Goal: Use online tool/utility: Utilize a website feature to perform a specific function

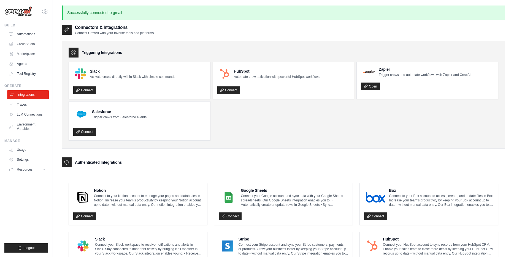
click at [28, 96] on link "Integrations" at bounding box center [28, 94] width 42 height 9
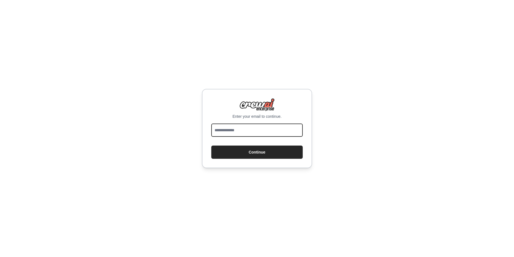
click at [234, 134] on input "email" at bounding box center [256, 130] width 91 height 13
type input "**********"
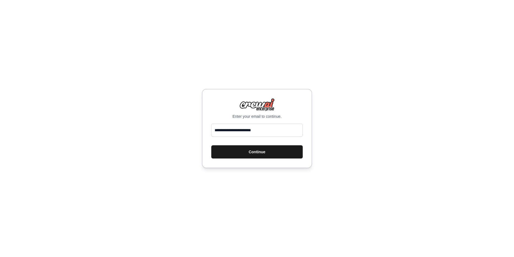
click at [229, 153] on button "Continue" at bounding box center [256, 151] width 91 height 13
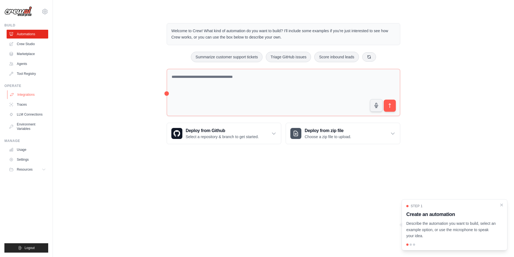
click at [31, 91] on link "Integrations" at bounding box center [28, 94] width 42 height 9
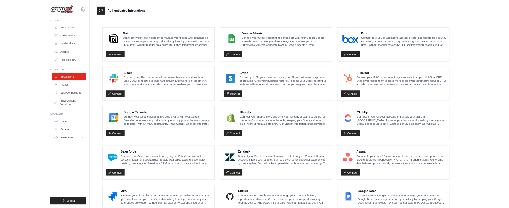
scroll to position [131, 0]
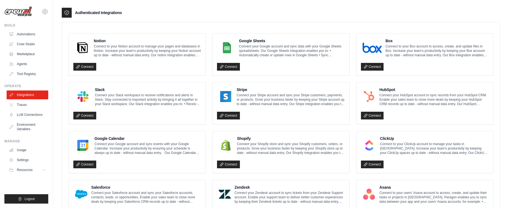
click at [301, 29] on div "Notion Connect to your Notion account to manage your pages and databases in Not…" at bounding box center [280, 201] width 437 height 344
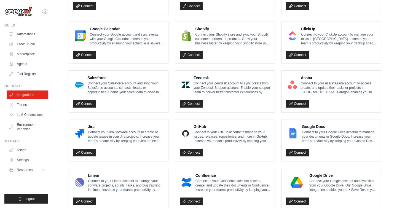
scroll to position [0, 0]
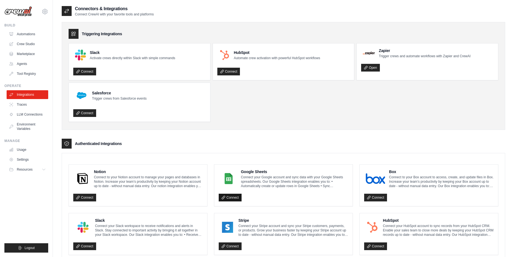
click at [231, 198] on link "Connect" at bounding box center [230, 198] width 23 height 8
click at [37, 105] on link "Traces" at bounding box center [28, 104] width 42 height 9
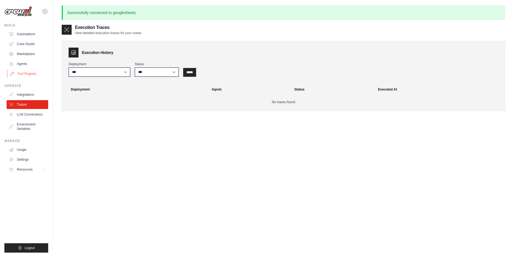
click at [34, 75] on link "Tool Registry" at bounding box center [28, 73] width 42 height 9
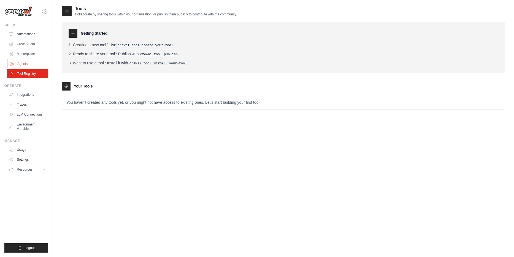
click at [32, 65] on link "Agents" at bounding box center [28, 64] width 42 height 9
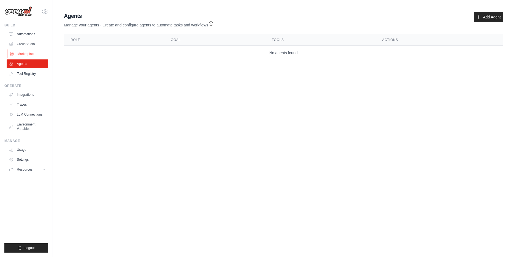
click at [32, 56] on link "Marketplace" at bounding box center [28, 54] width 42 height 9
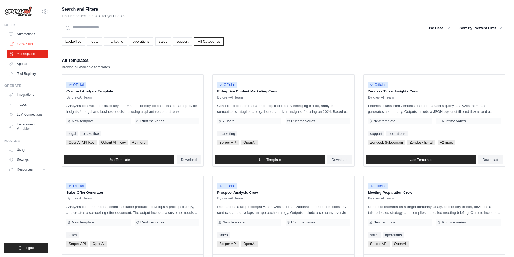
click at [34, 44] on link "Crew Studio" at bounding box center [28, 44] width 42 height 9
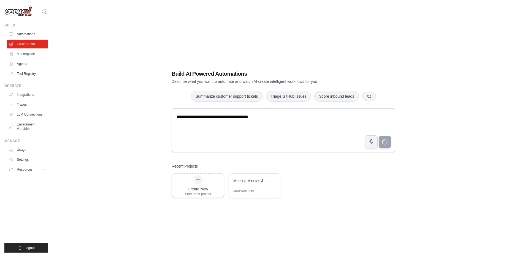
type textarea "**********"
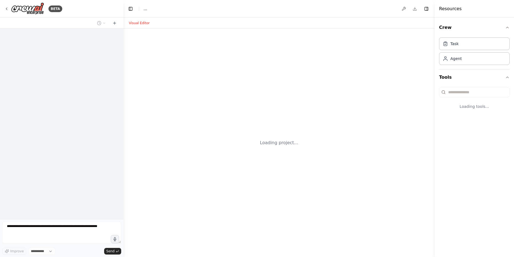
select select "****"
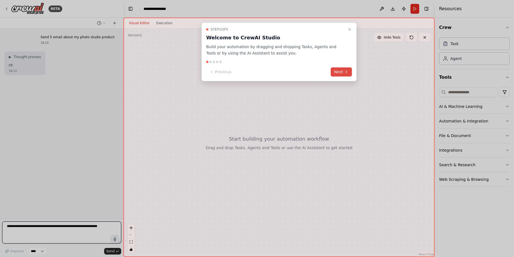
click at [349, 72] on button "Next" at bounding box center [341, 71] width 21 height 9
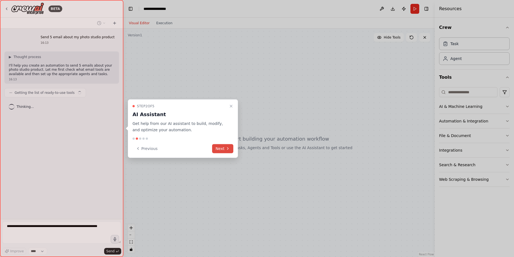
click at [221, 151] on button "Next" at bounding box center [222, 148] width 21 height 9
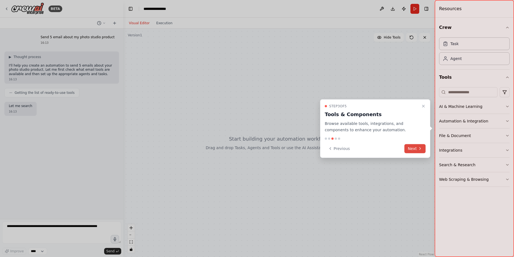
click at [416, 150] on button "Next" at bounding box center [414, 148] width 21 height 9
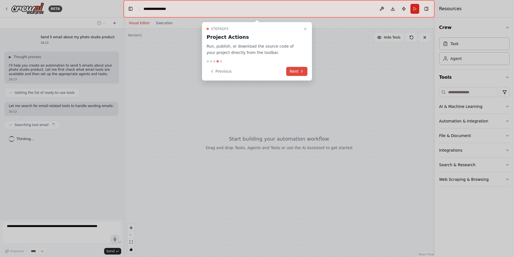
click at [298, 69] on button "Next" at bounding box center [296, 71] width 21 height 9
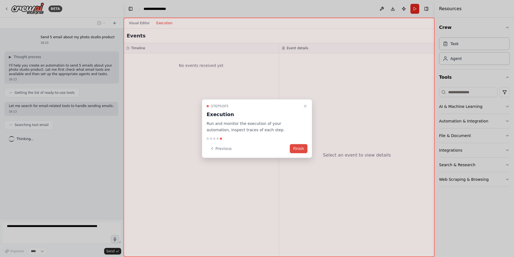
click at [299, 147] on button "Finish" at bounding box center [299, 148] width 18 height 9
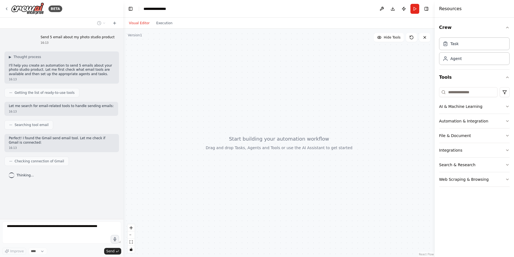
drag, startPoint x: 299, startPoint y: 147, endPoint x: 299, endPoint y: 172, distance: 24.5
click at [299, 172] on div at bounding box center [278, 143] width 311 height 229
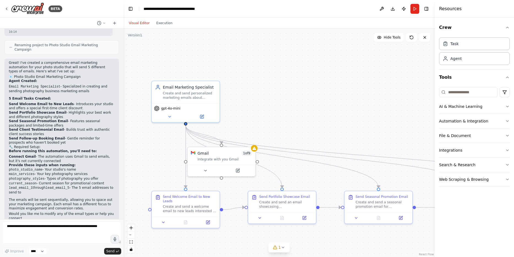
scroll to position [513, 0]
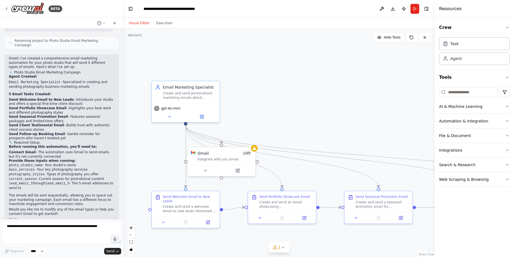
click at [314, 88] on div ".deletable-edge-delete-btn { width: 20px; height: 20px; border: 0px solid #ffff…" at bounding box center [278, 143] width 311 height 229
